Goal: Information Seeking & Learning: Find specific page/section

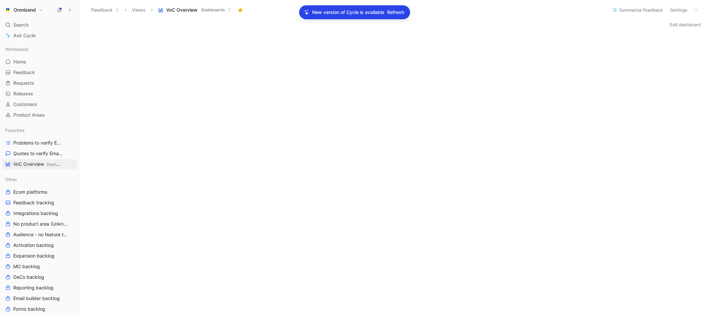
scroll to position [216, 0]
click at [393, 15] on span "Refresh" at bounding box center [395, 12] width 17 height 8
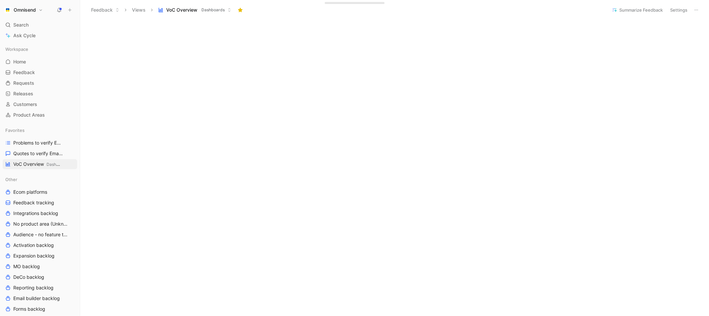
scroll to position [304, 0]
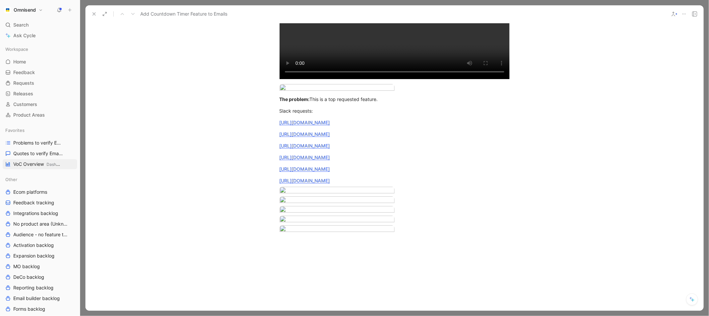
scroll to position [506, 0]
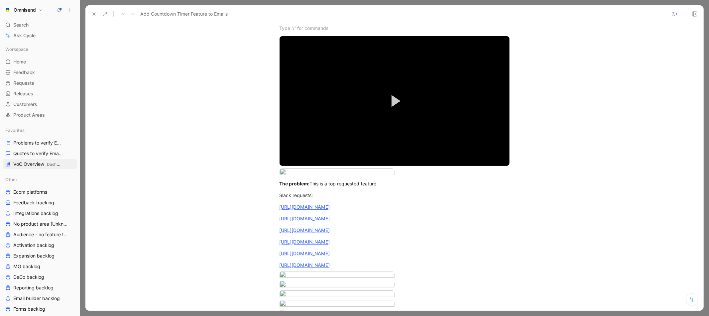
click at [532, 213] on div "Video Player is loading. Play Video Play Mute Current Time 0:00 / Duration 1:47…" at bounding box center [394, 176] width 618 height 318
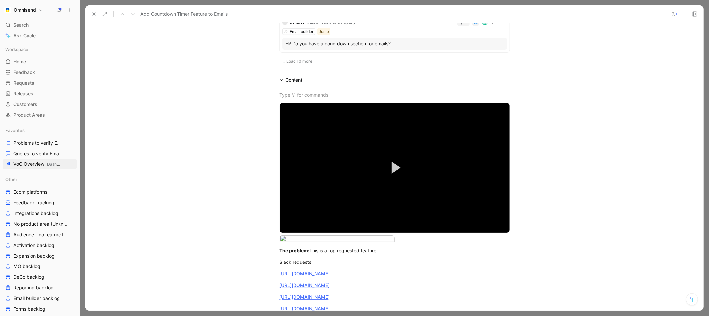
scroll to position [440, 0]
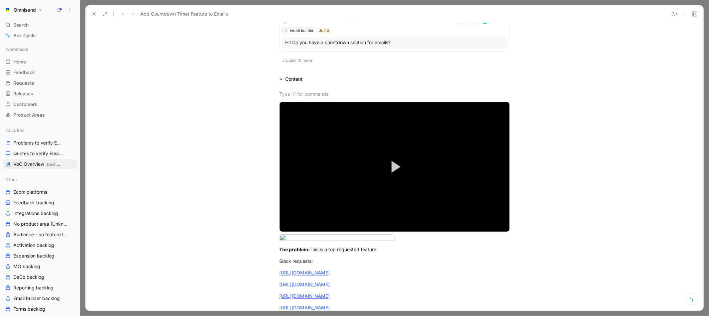
click at [92, 14] on icon at bounding box center [93, 13] width 5 height 5
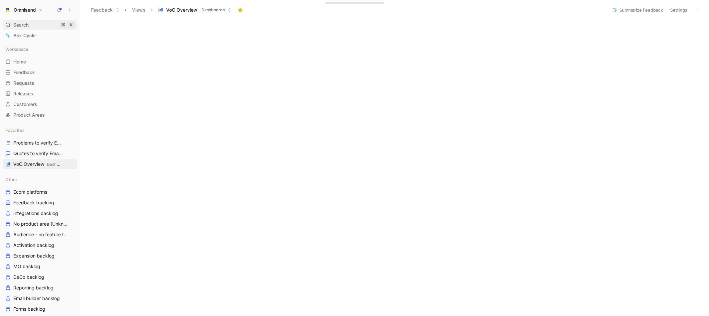
click at [24, 27] on span "Search" at bounding box center [20, 25] width 15 height 8
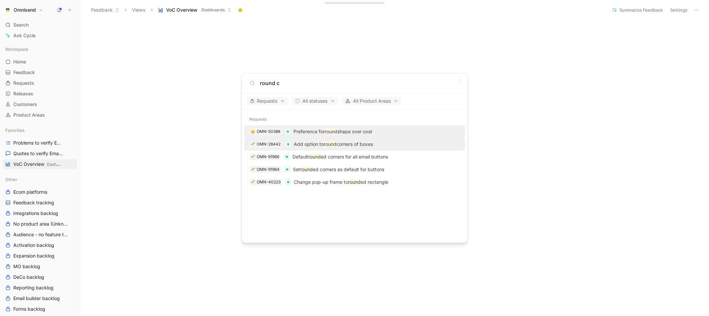
type input "round c"
click at [308, 146] on p "Add option to round corners of boxes" at bounding box center [333, 144] width 79 height 8
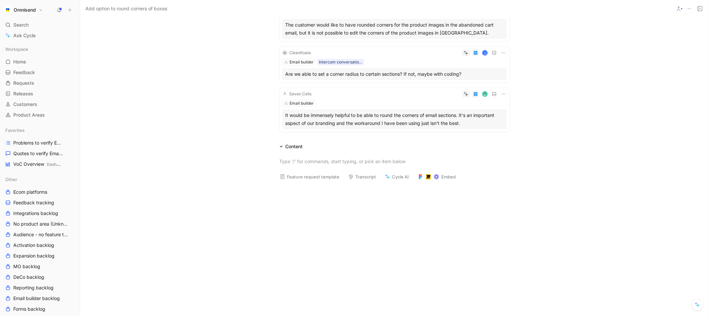
scroll to position [364, 0]
